Goal: Transaction & Acquisition: Purchase product/service

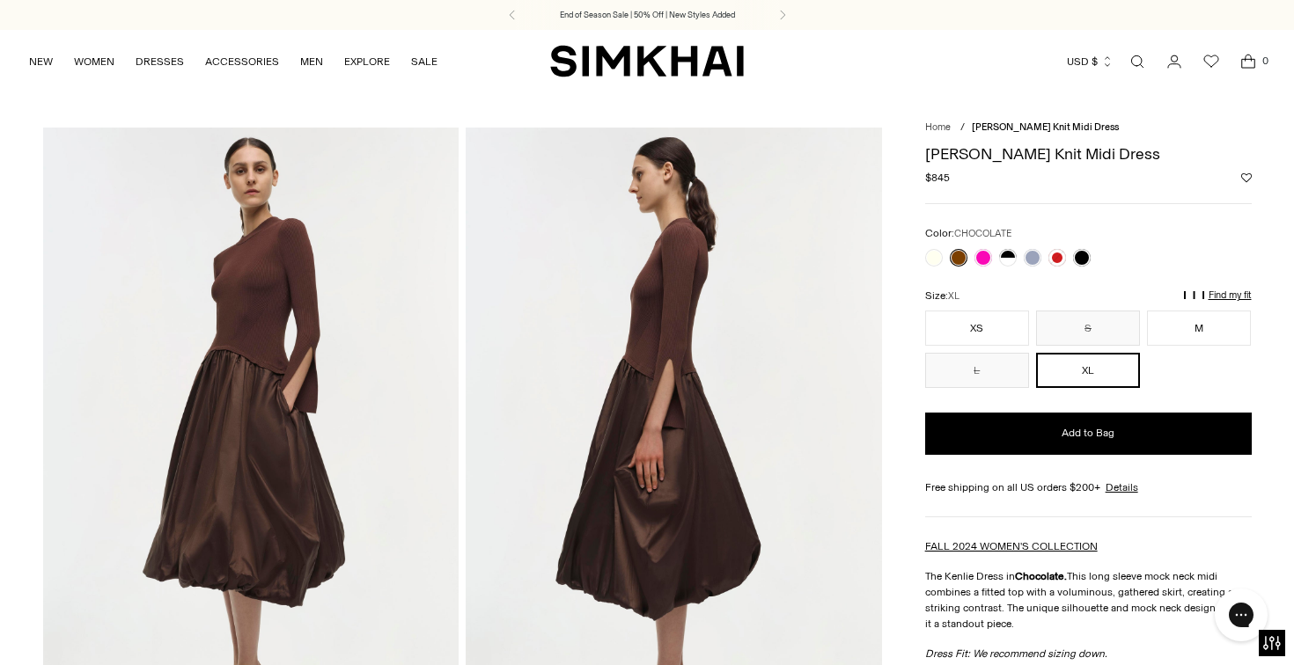
click at [957, 253] on link at bounding box center [959, 258] width 18 height 18
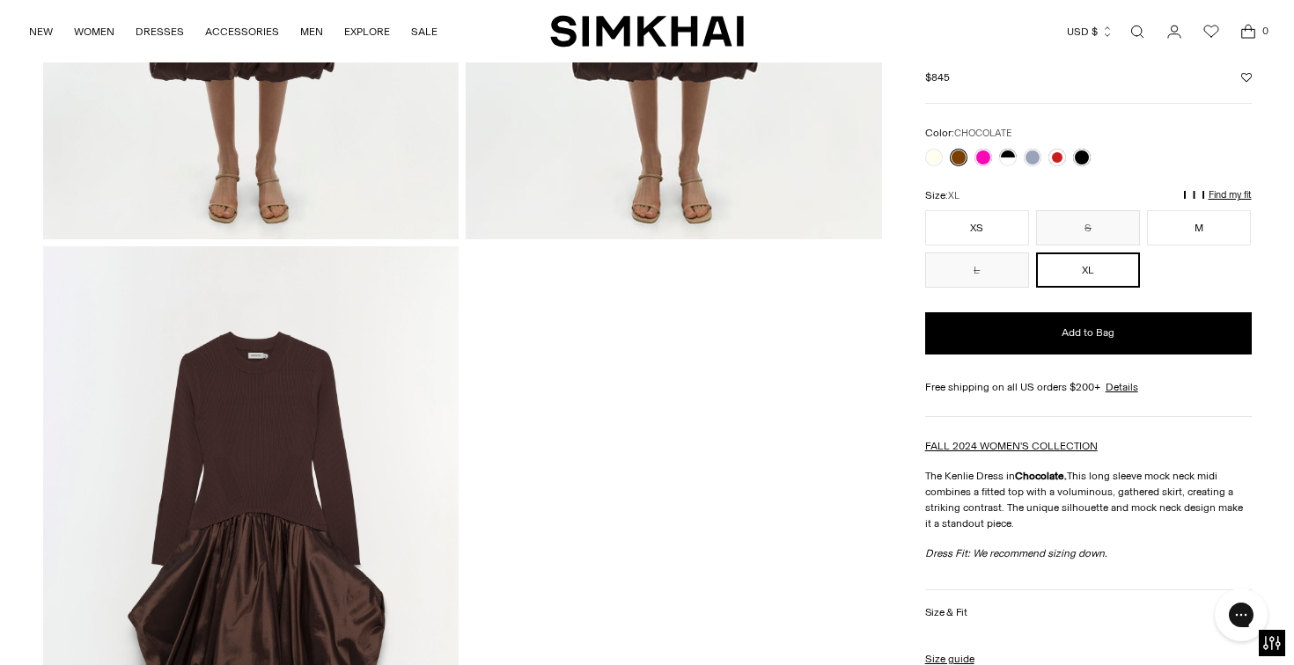
scroll to position [1760, 0]
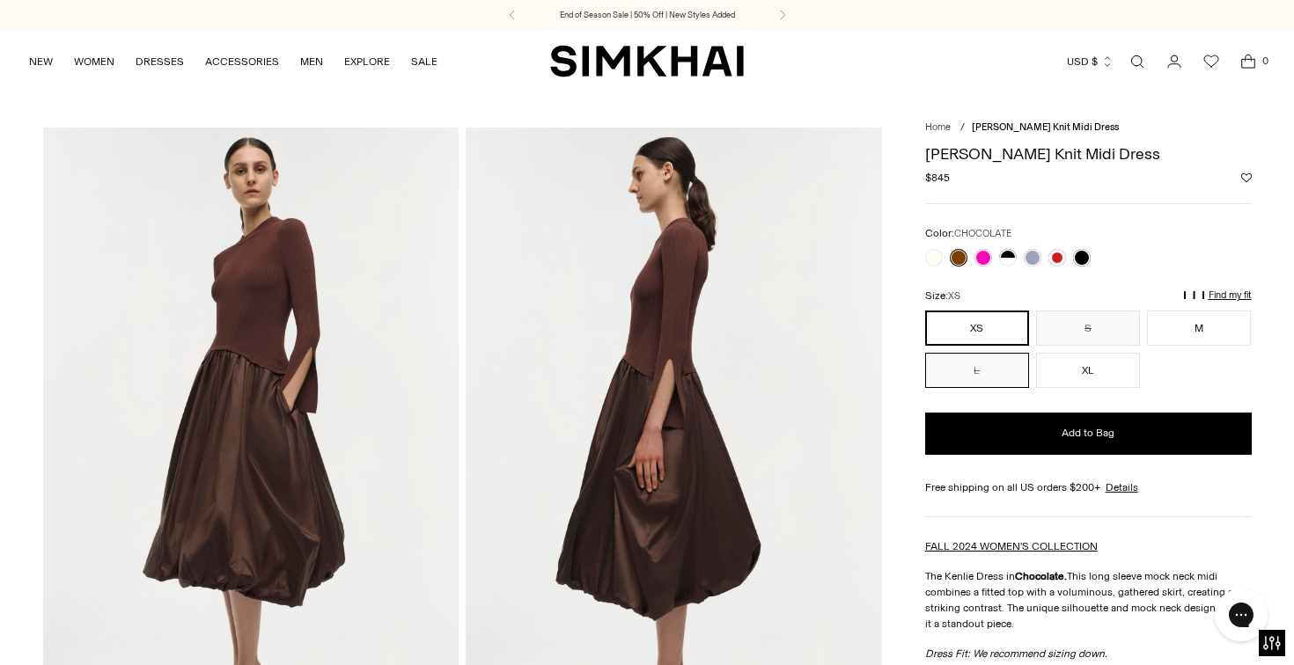
click at [983, 367] on button "L" at bounding box center [977, 370] width 104 height 35
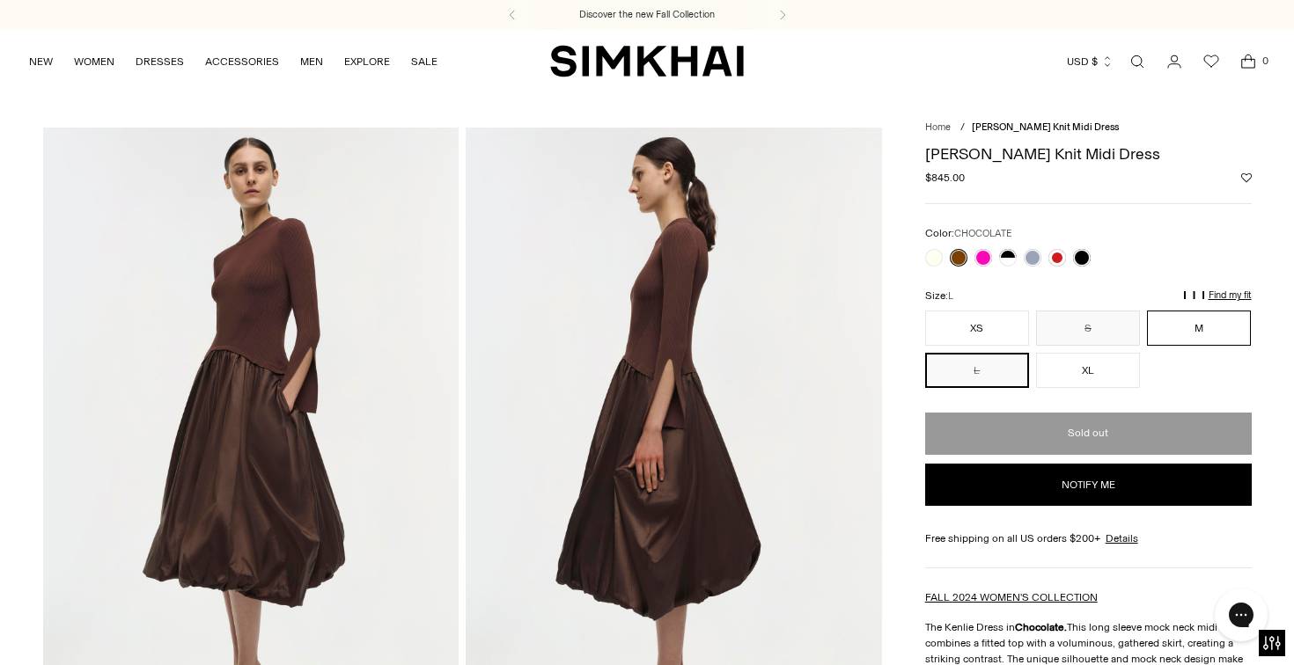
click at [1215, 325] on button "M" at bounding box center [1199, 328] width 104 height 35
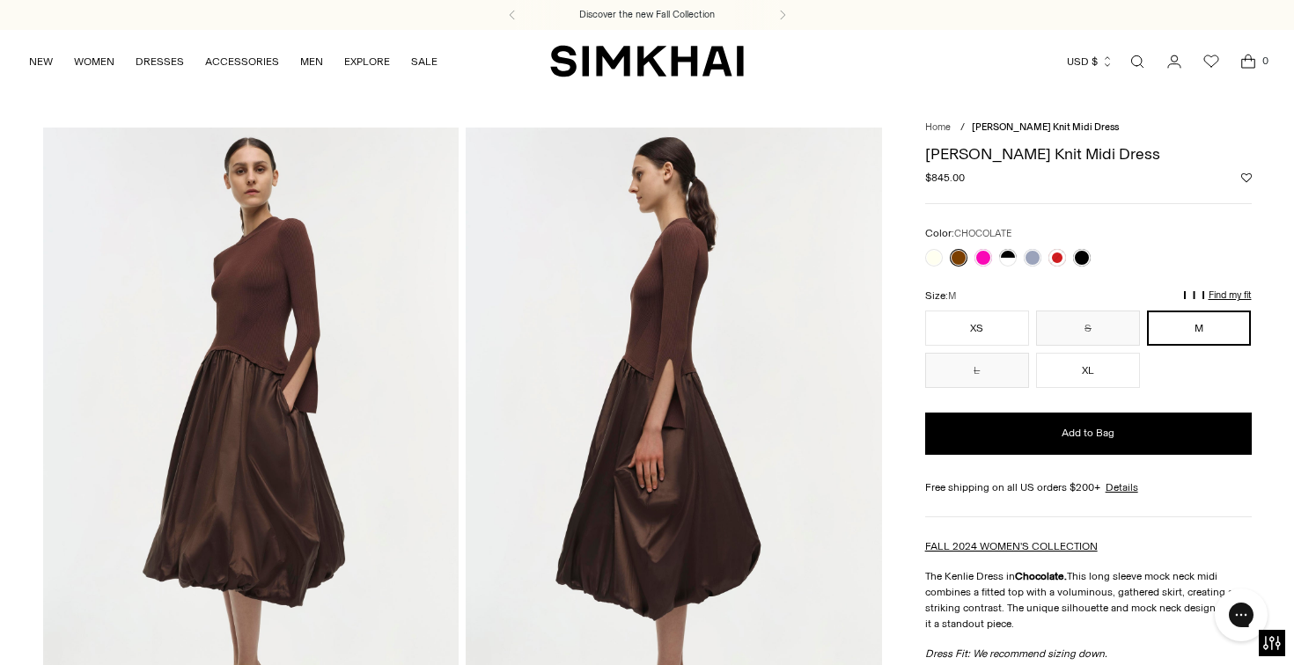
click at [1215, 325] on button "M" at bounding box center [1199, 328] width 104 height 35
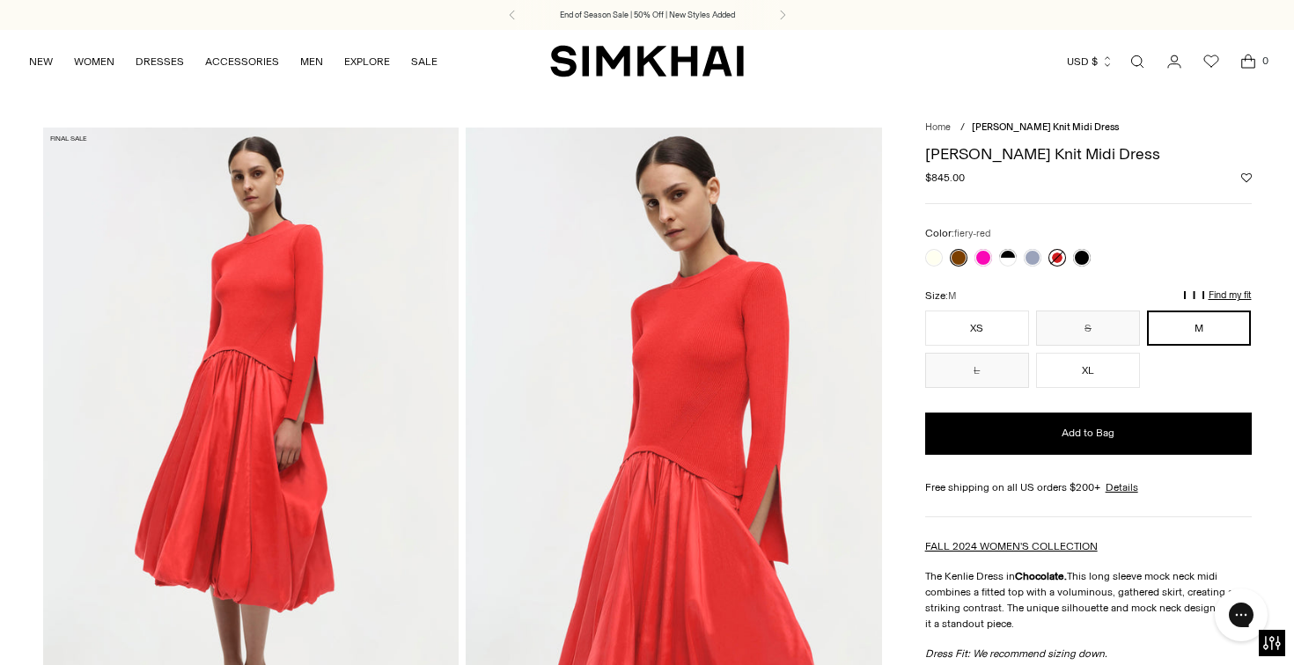
click at [1054, 254] on link at bounding box center [1057, 258] width 18 height 18
click at [959, 257] on link at bounding box center [959, 258] width 18 height 18
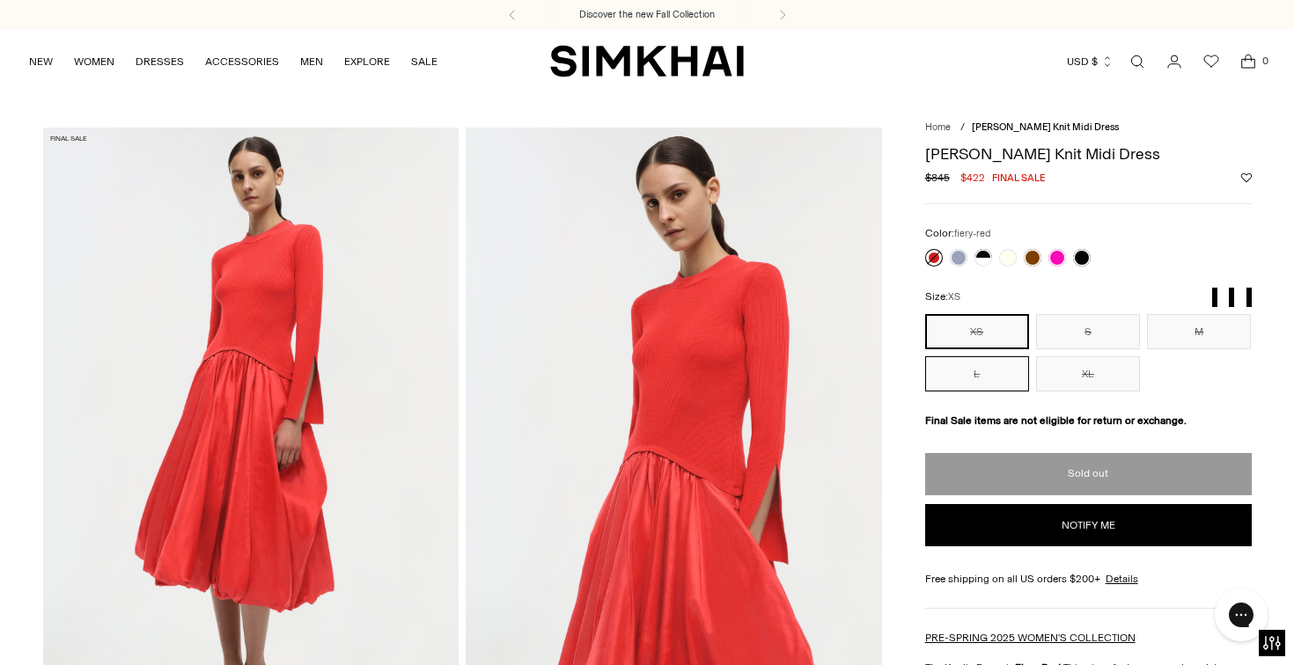
click at [987, 367] on button "L" at bounding box center [977, 373] width 104 height 35
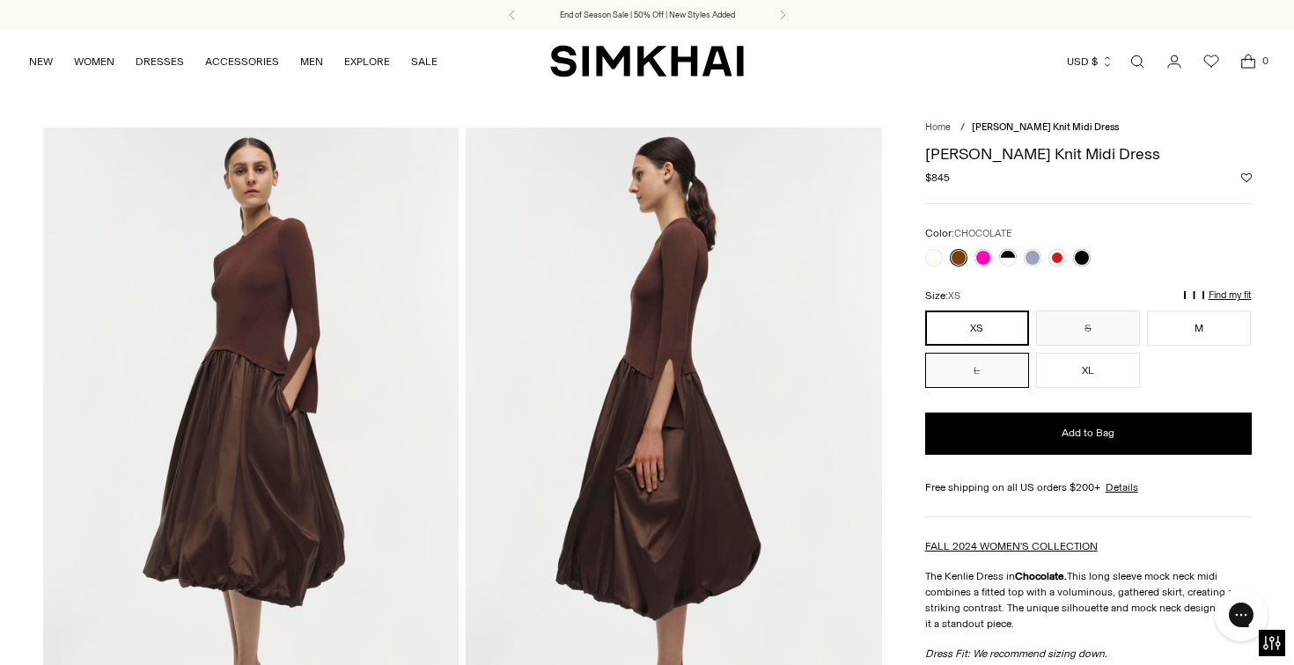
click at [994, 367] on button "L" at bounding box center [977, 370] width 104 height 35
